Goal: Leave review/rating: Share an evaluation or opinion about a product, service, or content

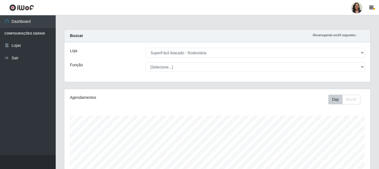
select select "400"
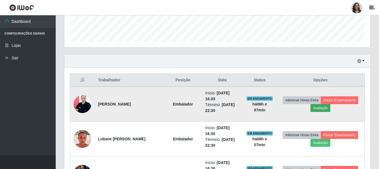
scroll to position [115, 306]
click at [322, 108] on button "Avaliação" at bounding box center [320, 108] width 20 height 8
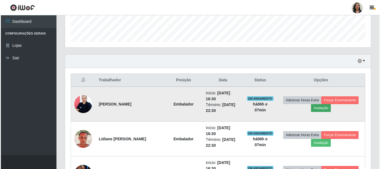
scroll to position [115, 303]
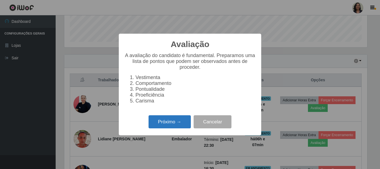
click at [160, 126] on button "Próximo →" at bounding box center [170, 121] width 42 height 13
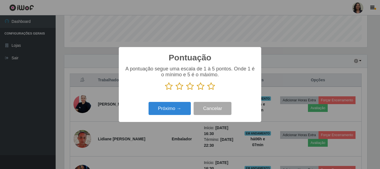
click at [213, 86] on icon at bounding box center [211, 86] width 8 height 8
click at [207, 90] on input "radio" at bounding box center [207, 90] width 0 height 0
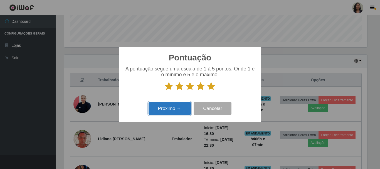
click at [161, 106] on button "Próximo →" at bounding box center [170, 108] width 42 height 13
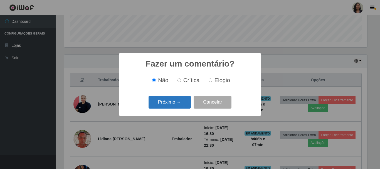
click at [170, 100] on button "Próximo →" at bounding box center [170, 102] width 42 height 13
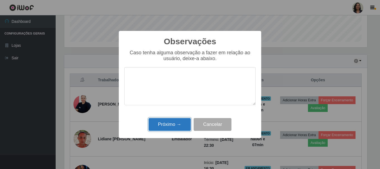
click at [170, 122] on button "Próximo →" at bounding box center [170, 124] width 42 height 13
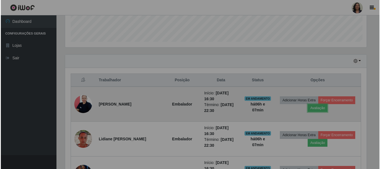
scroll to position [115, 306]
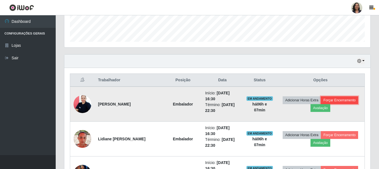
click at [339, 98] on button "Forçar Encerramento" at bounding box center [338, 100] width 37 height 8
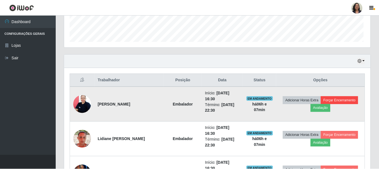
scroll to position [115, 303]
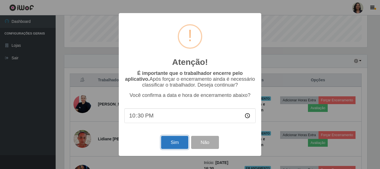
click at [175, 141] on button "Sim" at bounding box center [174, 142] width 27 height 13
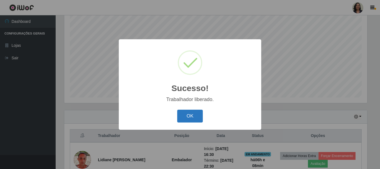
click at [192, 113] on button "OK" at bounding box center [190, 116] width 26 height 13
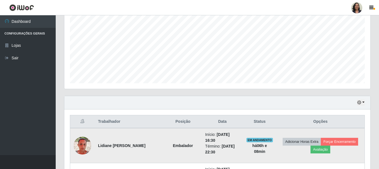
scroll to position [129, 0]
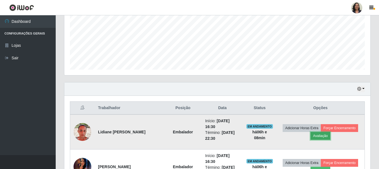
click at [322, 135] on button "Avaliação" at bounding box center [320, 136] width 20 height 8
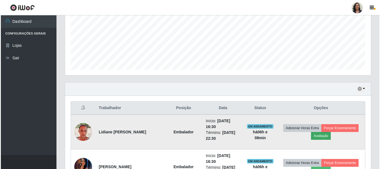
scroll to position [115, 303]
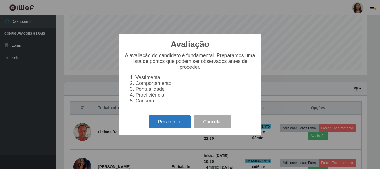
click at [170, 122] on button "Próximo →" at bounding box center [170, 121] width 42 height 13
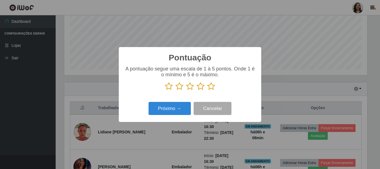
click at [201, 88] on icon at bounding box center [201, 86] width 8 height 8
click at [197, 90] on input "radio" at bounding box center [197, 90] width 0 height 0
click at [209, 87] on icon at bounding box center [211, 86] width 8 height 8
click at [207, 90] on input "radio" at bounding box center [207, 90] width 0 height 0
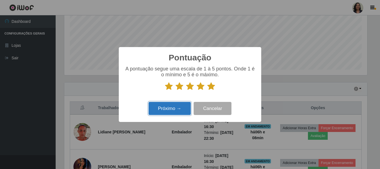
click at [178, 103] on button "Próximo →" at bounding box center [170, 108] width 42 height 13
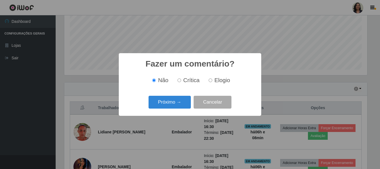
click at [178, 103] on button "Próximo →" at bounding box center [170, 102] width 42 height 13
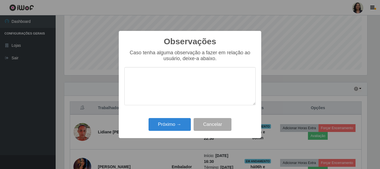
click at [174, 117] on div "Próximo → Cancelar" at bounding box center [189, 124] width 131 height 16
click at [171, 124] on button "Próximo →" at bounding box center [170, 124] width 42 height 13
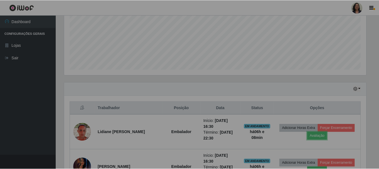
scroll to position [115, 306]
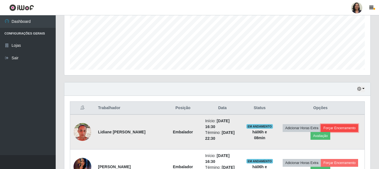
click at [346, 125] on button "Forçar Encerramento" at bounding box center [338, 128] width 37 height 8
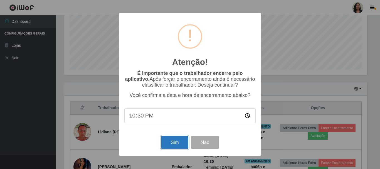
click at [176, 139] on button "Sim" at bounding box center [174, 142] width 27 height 13
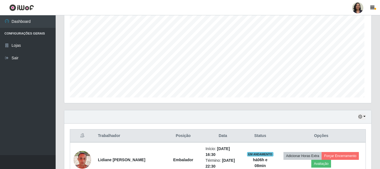
scroll to position [0, 0]
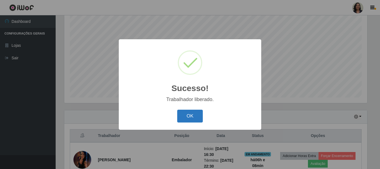
click at [187, 116] on button "OK" at bounding box center [190, 116] width 26 height 13
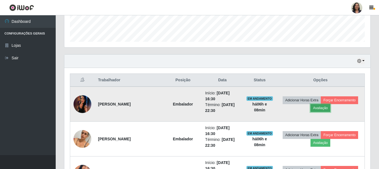
click at [325, 108] on button "Avaliação" at bounding box center [320, 108] width 20 height 8
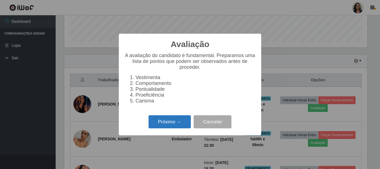
click at [177, 120] on button "Próximo →" at bounding box center [170, 121] width 42 height 13
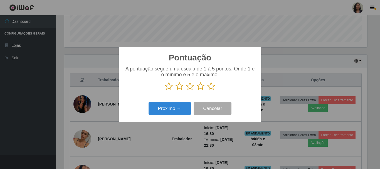
click at [212, 88] on icon at bounding box center [211, 86] width 8 height 8
click at [207, 90] on input "radio" at bounding box center [207, 90] width 0 height 0
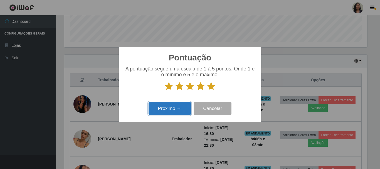
click at [175, 105] on button "Próximo →" at bounding box center [170, 108] width 42 height 13
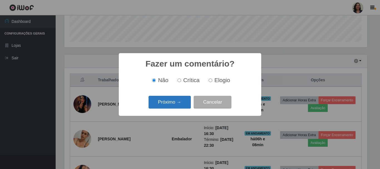
click at [172, 103] on button "Próximo →" at bounding box center [170, 102] width 42 height 13
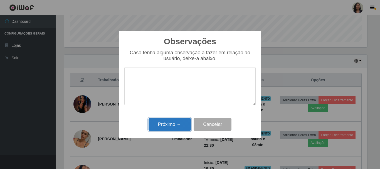
click at [167, 122] on button "Próximo →" at bounding box center [170, 124] width 42 height 13
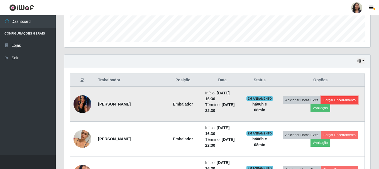
click at [350, 103] on button "Forçar Encerramento" at bounding box center [338, 100] width 37 height 8
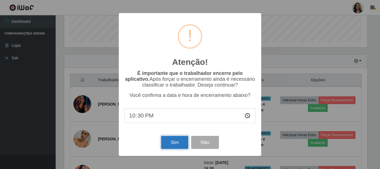
click at [181, 143] on button "Sim" at bounding box center [174, 142] width 27 height 13
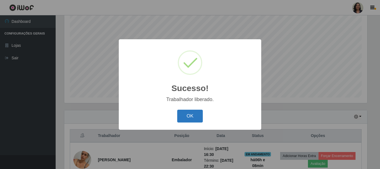
click at [199, 115] on button "OK" at bounding box center [190, 116] width 26 height 13
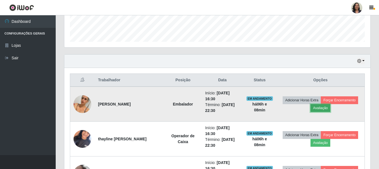
click at [323, 106] on button "Avaliação" at bounding box center [320, 108] width 20 height 8
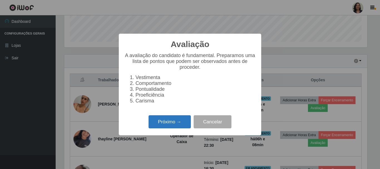
click at [174, 123] on button "Próximo →" at bounding box center [170, 121] width 42 height 13
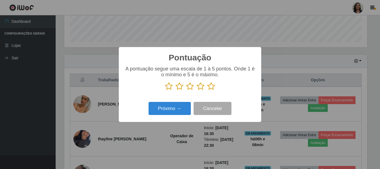
click at [214, 85] on icon at bounding box center [211, 86] width 8 height 8
click at [207, 90] on input "radio" at bounding box center [207, 90] width 0 height 0
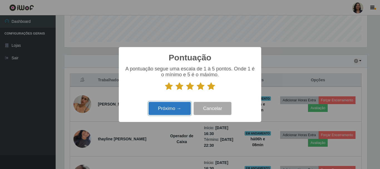
click at [167, 104] on button "Próximo →" at bounding box center [170, 108] width 42 height 13
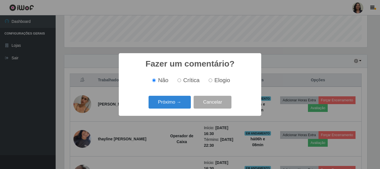
click at [167, 104] on button "Próximo →" at bounding box center [170, 102] width 42 height 13
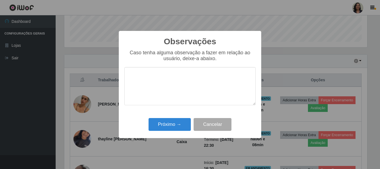
click at [172, 118] on div "Próximo → Cancelar" at bounding box center [189, 124] width 131 height 16
click at [170, 120] on button "Próximo →" at bounding box center [170, 124] width 42 height 13
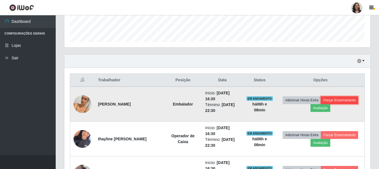
click at [346, 98] on button "Forçar Encerramento" at bounding box center [338, 100] width 37 height 8
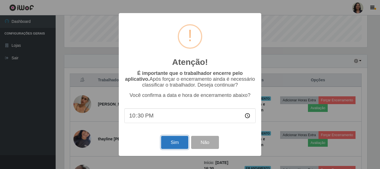
click at [173, 145] on button "Sim" at bounding box center [174, 142] width 27 height 13
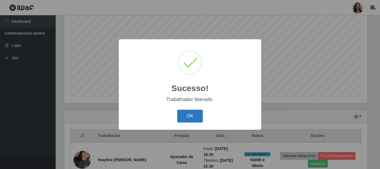
click at [194, 111] on button "OK" at bounding box center [190, 116] width 26 height 13
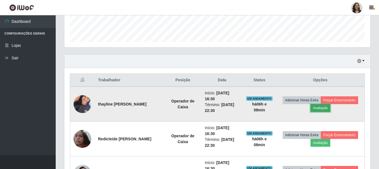
click at [318, 106] on button "Avaliação" at bounding box center [320, 108] width 20 height 8
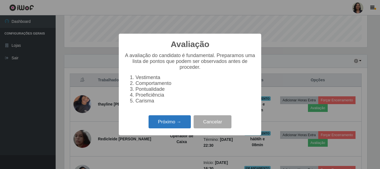
click at [183, 120] on button "Próximo →" at bounding box center [170, 121] width 42 height 13
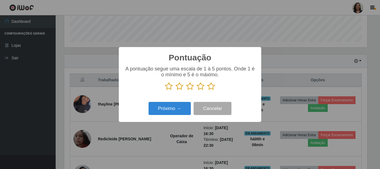
click at [212, 89] on icon at bounding box center [211, 86] width 8 height 8
click at [207, 90] on input "radio" at bounding box center [207, 90] width 0 height 0
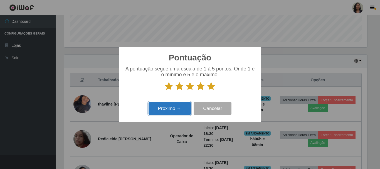
click at [172, 110] on button "Próximo →" at bounding box center [170, 108] width 42 height 13
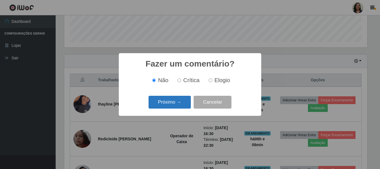
click at [180, 104] on button "Próximo →" at bounding box center [170, 102] width 42 height 13
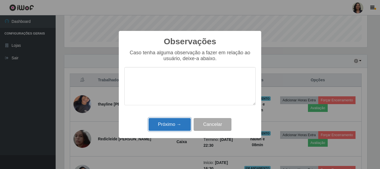
click at [180, 120] on button "Próximo →" at bounding box center [170, 124] width 42 height 13
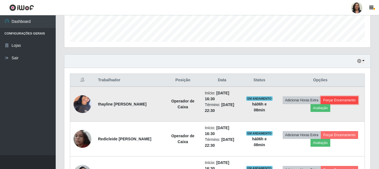
click at [328, 98] on button "Forçar Encerramento" at bounding box center [338, 100] width 37 height 8
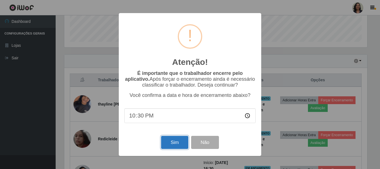
click at [171, 142] on button "Sim" at bounding box center [174, 142] width 27 height 13
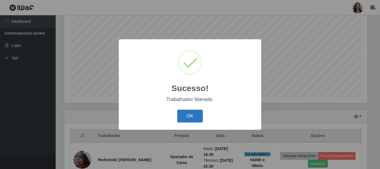
click at [193, 113] on button "OK" at bounding box center [190, 116] width 26 height 13
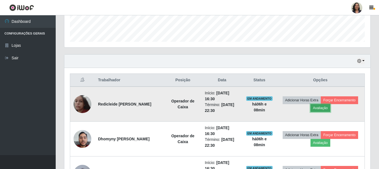
click at [323, 106] on button "Avaliação" at bounding box center [320, 108] width 20 height 8
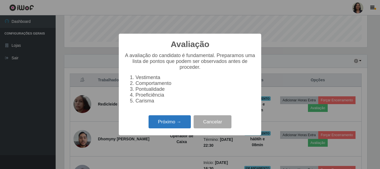
click at [187, 119] on button "Próximo →" at bounding box center [170, 121] width 42 height 13
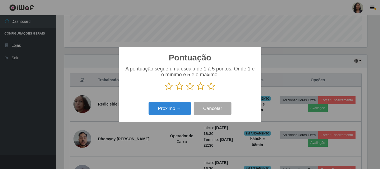
drag, startPoint x: 213, startPoint y: 85, endPoint x: 186, endPoint y: 96, distance: 28.8
click at [213, 85] on icon at bounding box center [211, 86] width 8 height 8
click at [207, 90] on input "radio" at bounding box center [207, 90] width 0 height 0
click at [175, 102] on div "Próximo → Cancelar" at bounding box center [189, 108] width 131 height 16
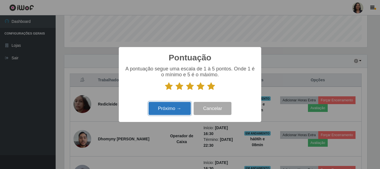
click at [172, 106] on button "Próximo →" at bounding box center [170, 108] width 42 height 13
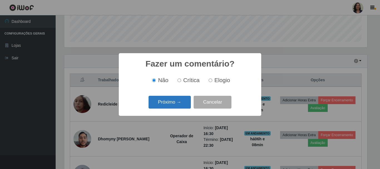
click at [182, 101] on button "Próximo →" at bounding box center [170, 102] width 42 height 13
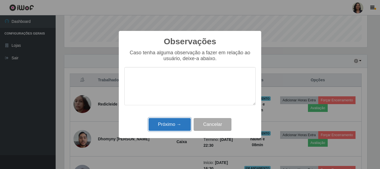
click at [177, 118] on button "Próximo →" at bounding box center [170, 124] width 42 height 13
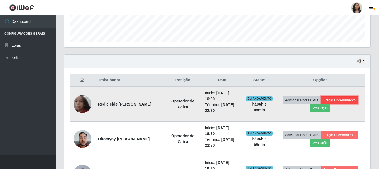
click at [338, 100] on button "Forçar Encerramento" at bounding box center [338, 100] width 37 height 8
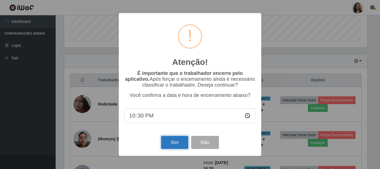
click at [177, 138] on button "Sim" at bounding box center [174, 142] width 27 height 13
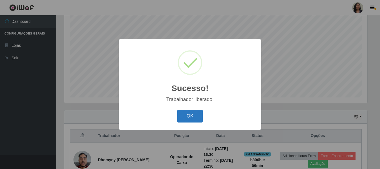
click at [202, 111] on button "OK" at bounding box center [190, 116] width 26 height 13
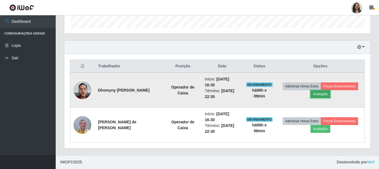
click at [320, 93] on button "Avaliação" at bounding box center [320, 94] width 20 height 8
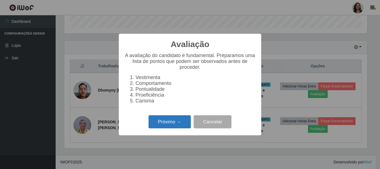
click at [169, 122] on button "Próximo →" at bounding box center [170, 121] width 42 height 13
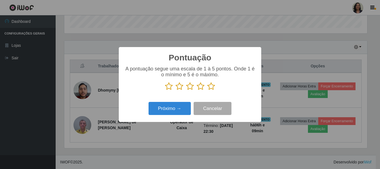
click at [211, 85] on icon at bounding box center [211, 86] width 8 height 8
click at [207, 90] on input "radio" at bounding box center [207, 90] width 0 height 0
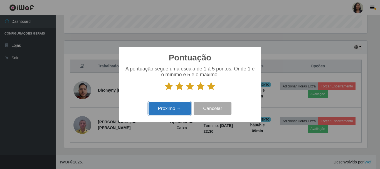
click at [174, 104] on button "Próximo →" at bounding box center [170, 108] width 42 height 13
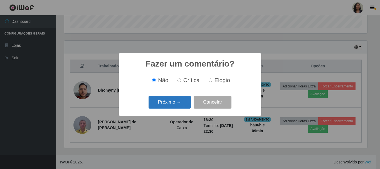
click at [176, 99] on button "Próximo →" at bounding box center [170, 102] width 42 height 13
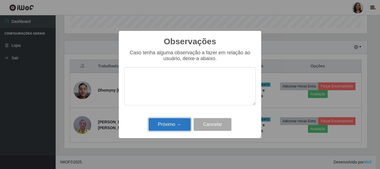
click at [169, 125] on button "Próximo →" at bounding box center [170, 124] width 42 height 13
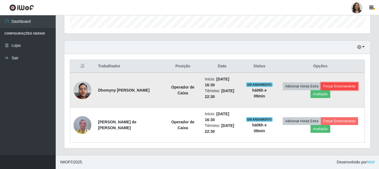
click at [330, 83] on button "Forçar Encerramento" at bounding box center [338, 86] width 37 height 8
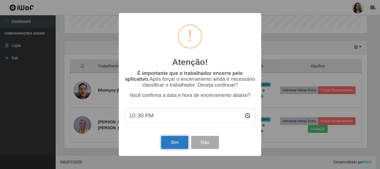
click at [178, 144] on button "Sim" at bounding box center [174, 142] width 27 height 13
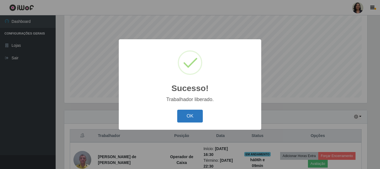
click at [194, 115] on button "OK" at bounding box center [190, 116] width 26 height 13
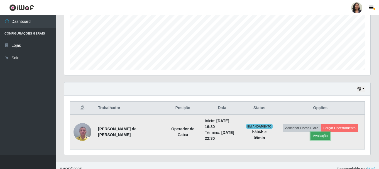
click at [314, 135] on button "Avaliação" at bounding box center [320, 136] width 20 height 8
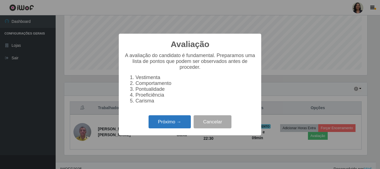
click at [163, 123] on button "Próximo →" at bounding box center [170, 121] width 42 height 13
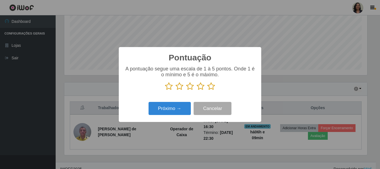
click at [212, 86] on icon at bounding box center [211, 86] width 8 height 8
click at [207, 90] on input "radio" at bounding box center [207, 90] width 0 height 0
click at [181, 102] on div "Próximo → Cancelar" at bounding box center [189, 108] width 131 height 16
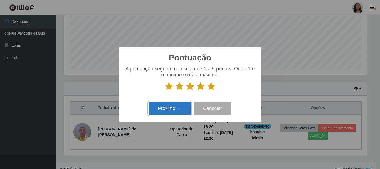
click at [174, 106] on button "Próximo →" at bounding box center [170, 108] width 42 height 13
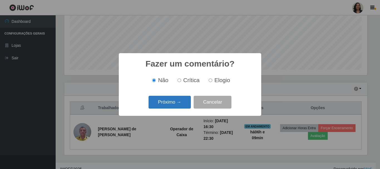
click at [174, 105] on button "Próximo →" at bounding box center [170, 102] width 42 height 13
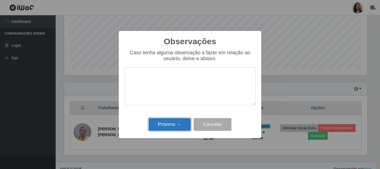
click at [181, 119] on button "Próximo →" at bounding box center [170, 124] width 42 height 13
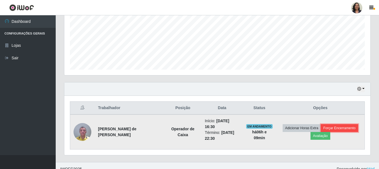
click at [338, 129] on button "Forçar Encerramento" at bounding box center [338, 128] width 37 height 8
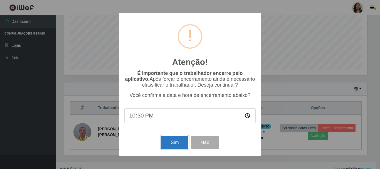
click at [169, 145] on button "Sim" at bounding box center [174, 142] width 27 height 13
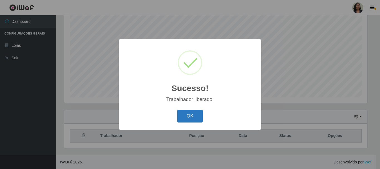
click at [192, 118] on button "OK" at bounding box center [190, 116] width 26 height 13
